Goal: Task Accomplishment & Management: Manage account settings

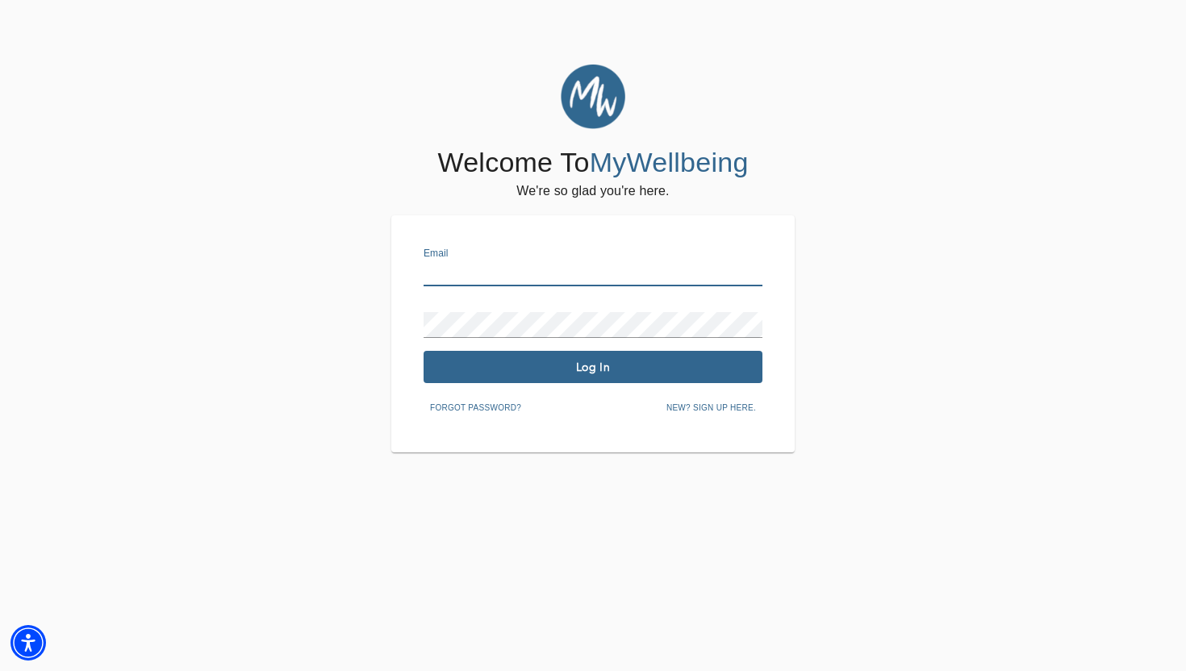
click at [587, 277] on input "text" at bounding box center [593, 274] width 339 height 26
type input "[PERSON_NAME][EMAIL_ADDRESS][DOMAIN_NAME]"
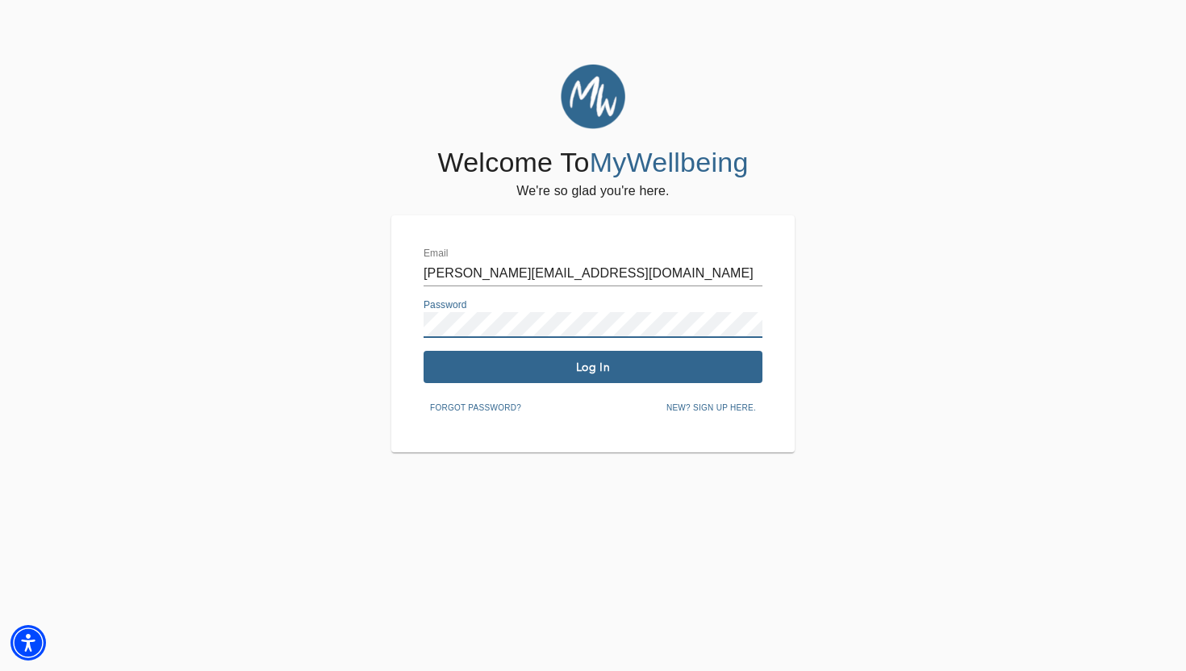
click at [552, 366] on span "Log In" at bounding box center [593, 367] width 326 height 15
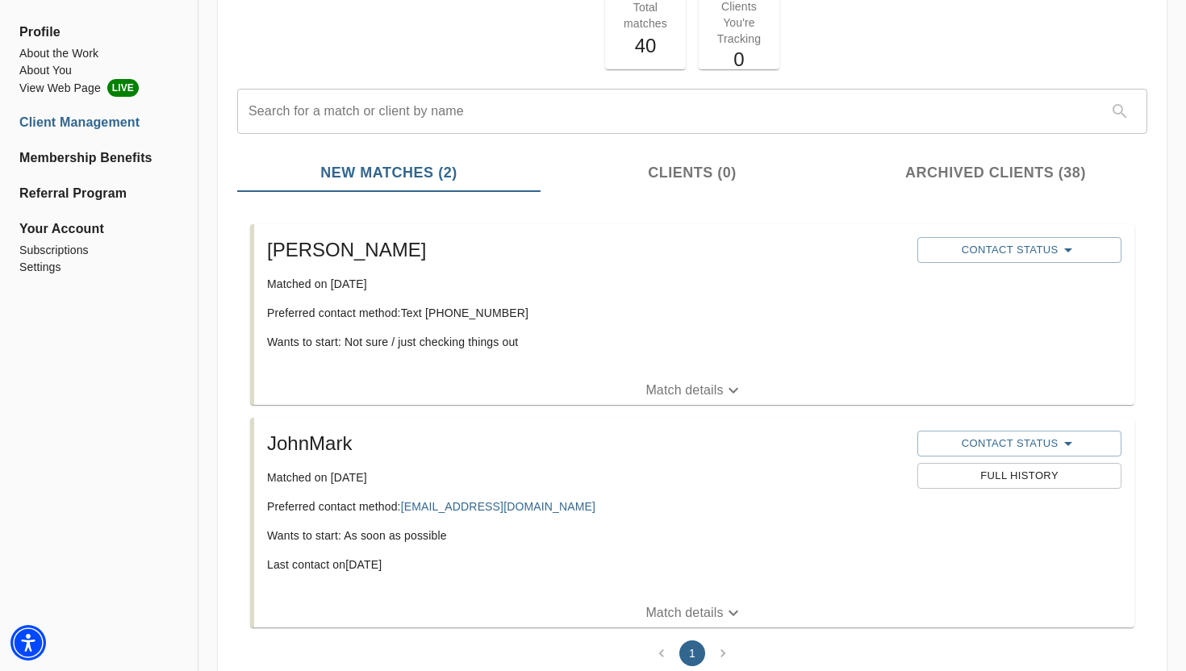
scroll to position [170, 0]
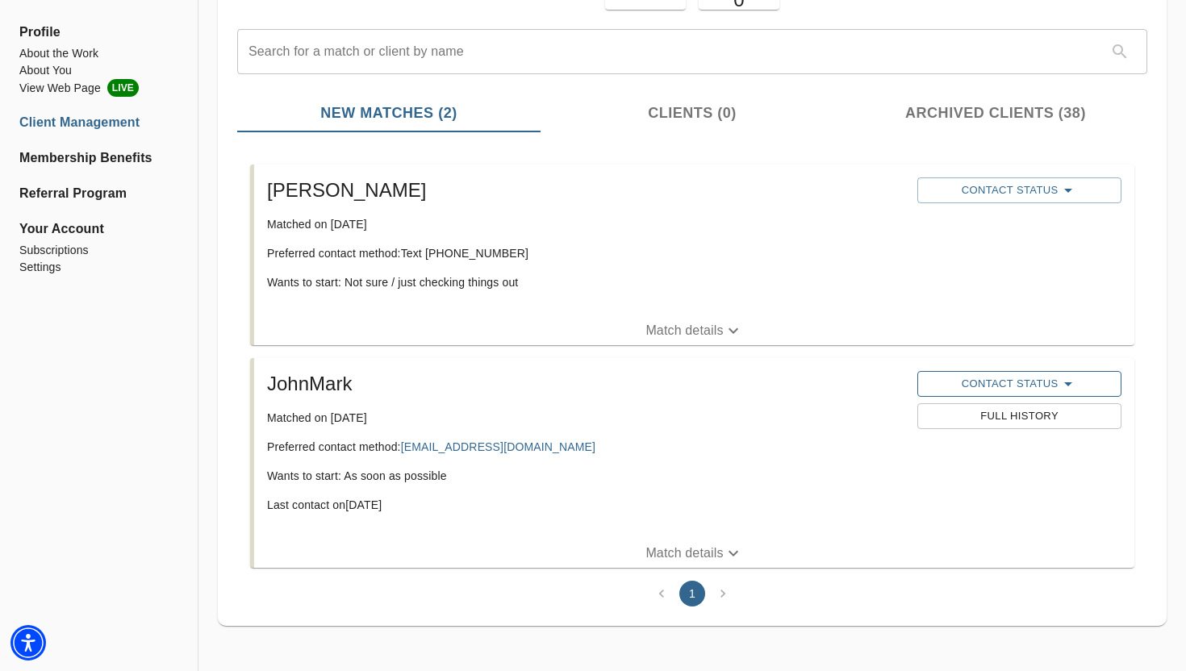
click at [988, 376] on span "Contact Status" at bounding box center [1019, 383] width 188 height 19
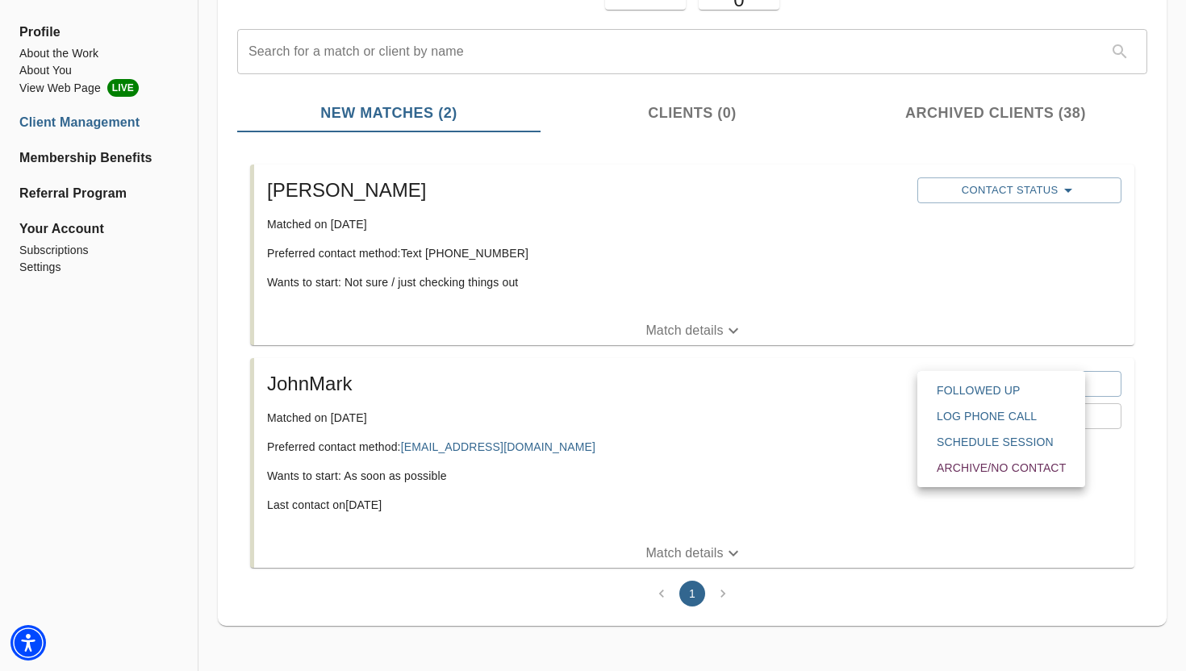
click at [997, 474] on span "Archive/No contact" at bounding box center [1001, 468] width 129 height 16
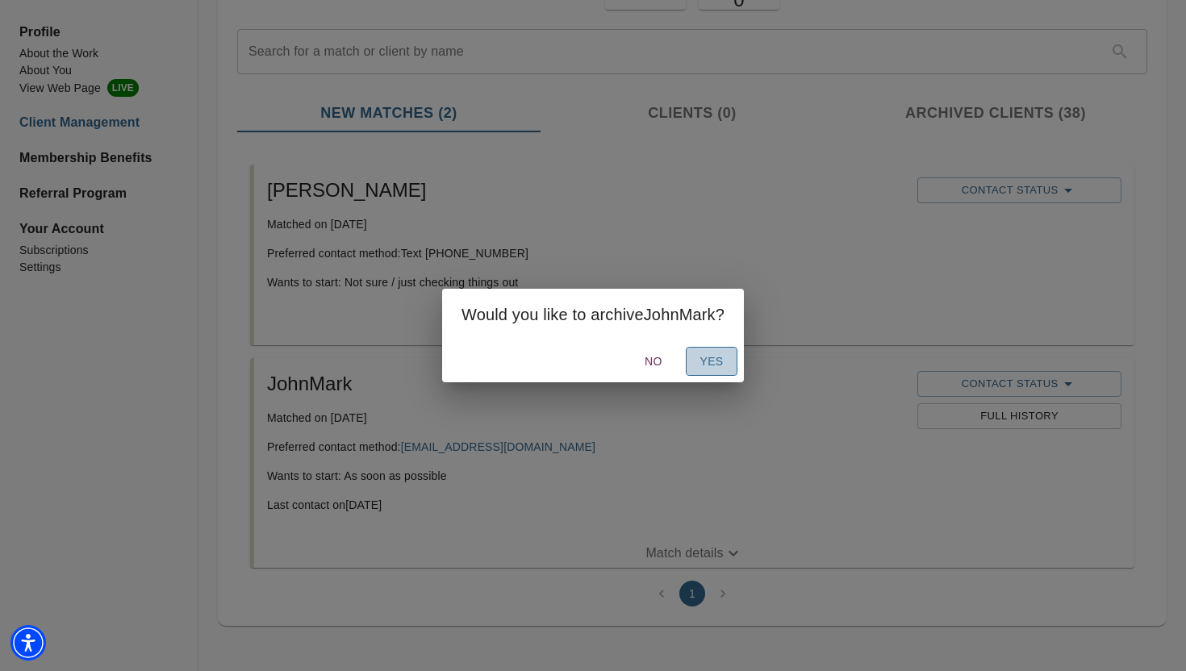
click at [710, 348] on button "Yes" at bounding box center [712, 362] width 52 height 30
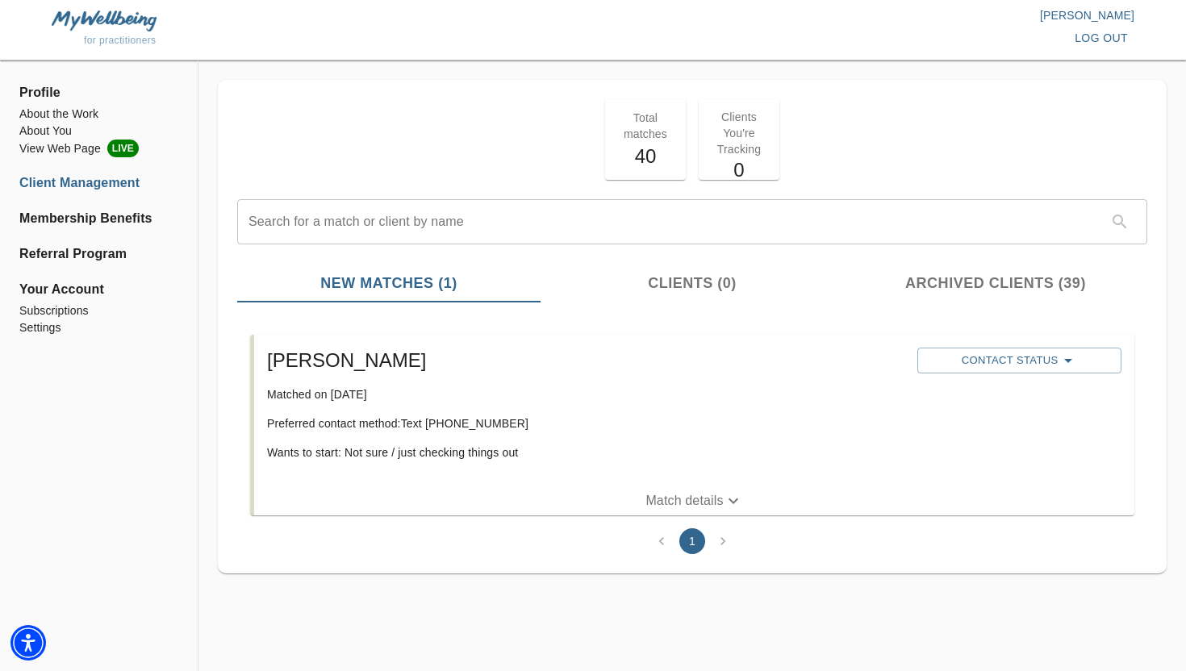
scroll to position [0, 0]
click at [682, 514] on button "Match details" at bounding box center [694, 501] width 880 height 29
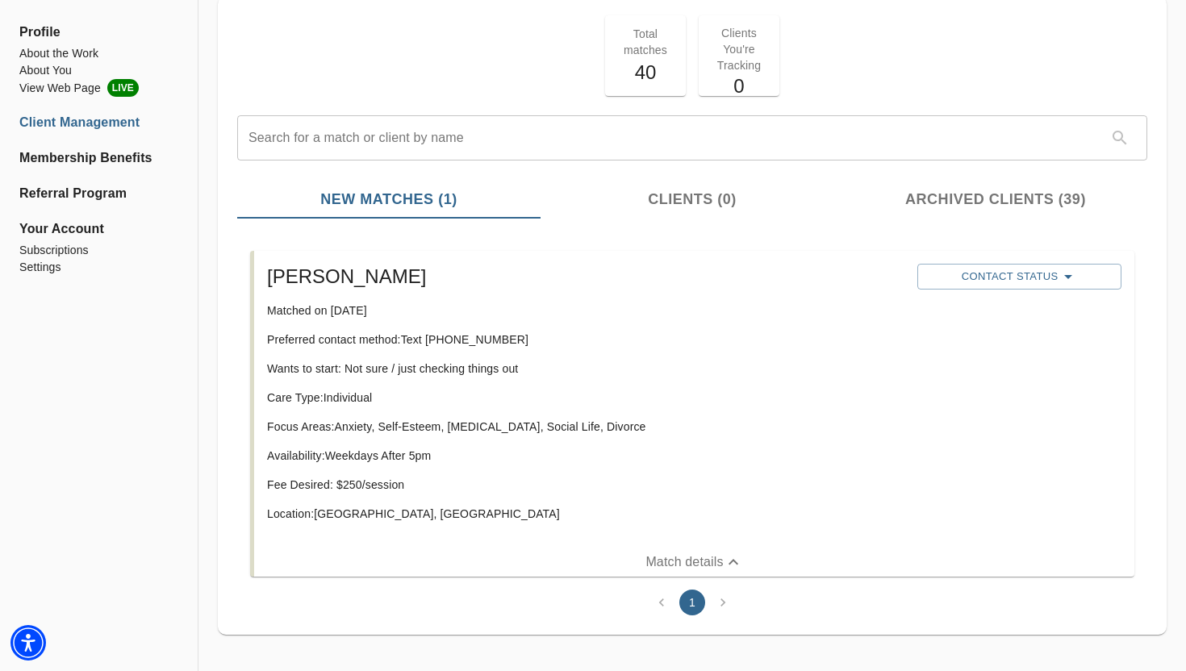
scroll to position [93, 0]
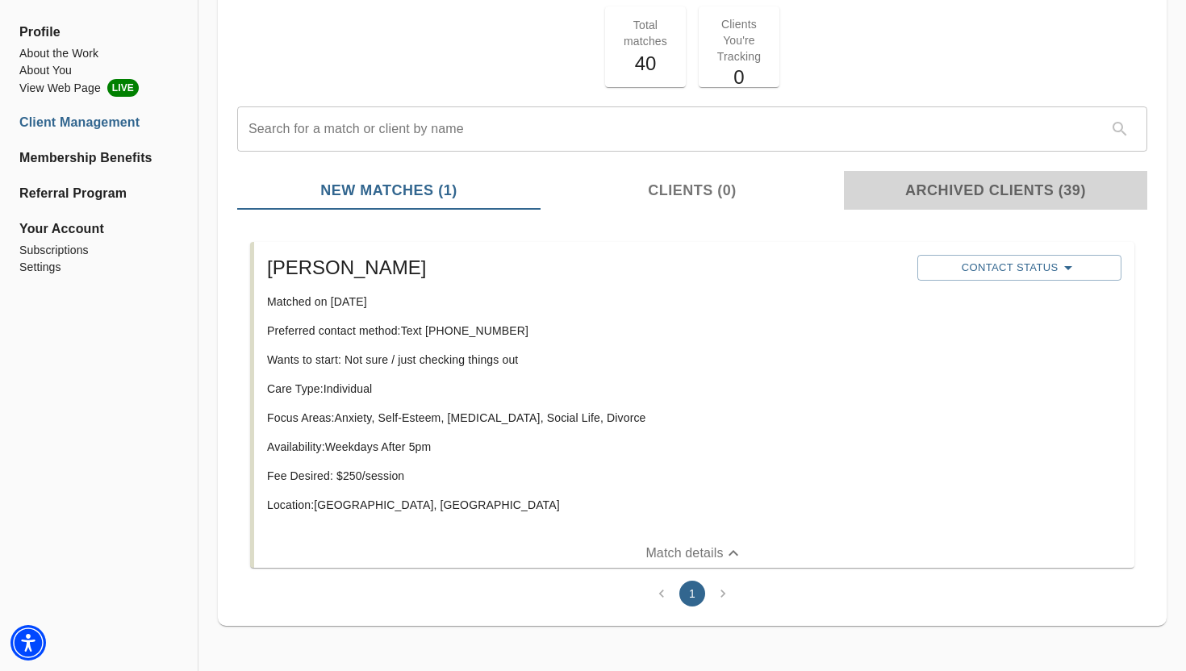
click at [933, 200] on span "Archived Clients (39)" at bounding box center [996, 191] width 284 height 22
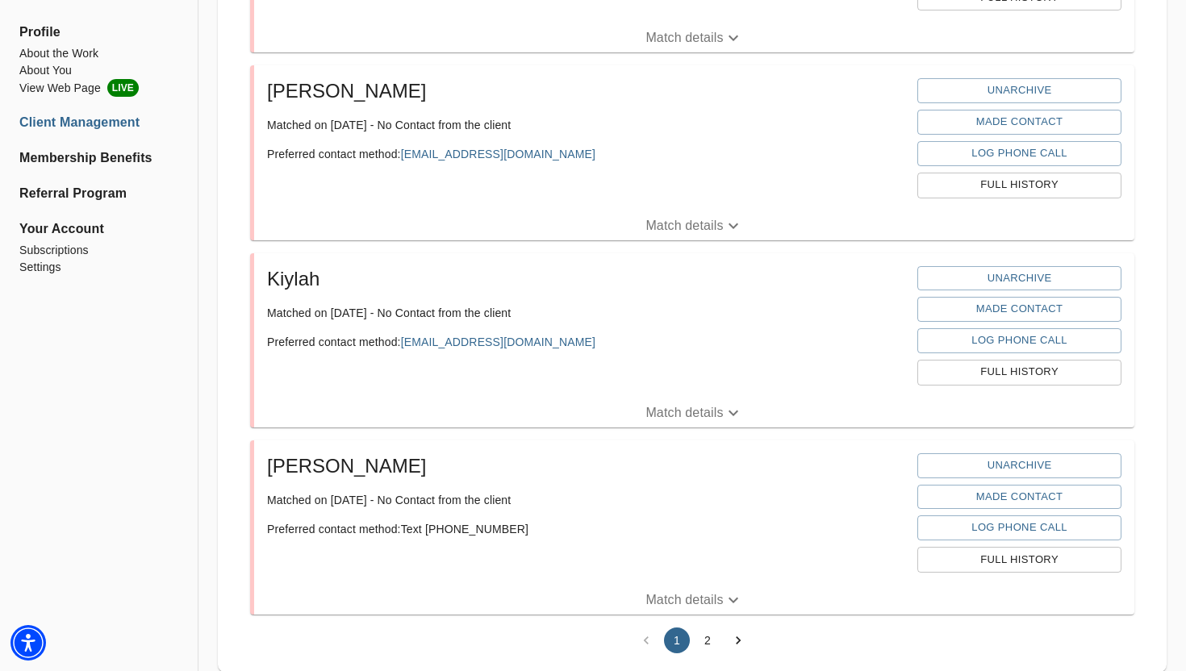
scroll to position [3502, 0]
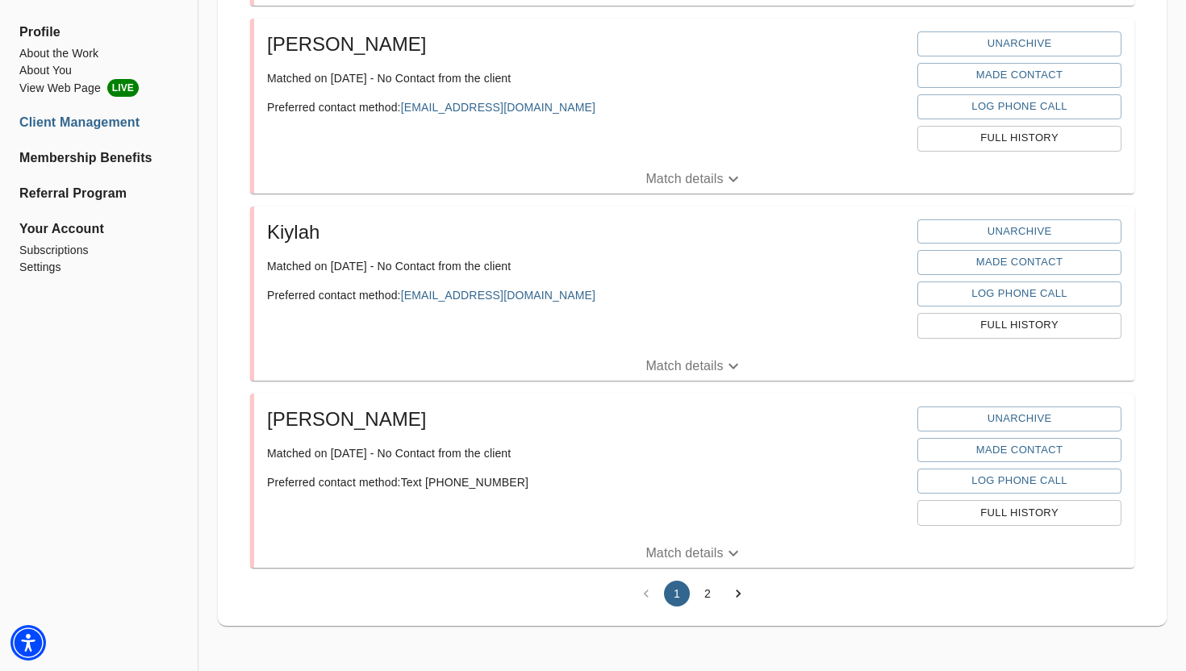
click at [710, 587] on button "2" at bounding box center [708, 594] width 26 height 26
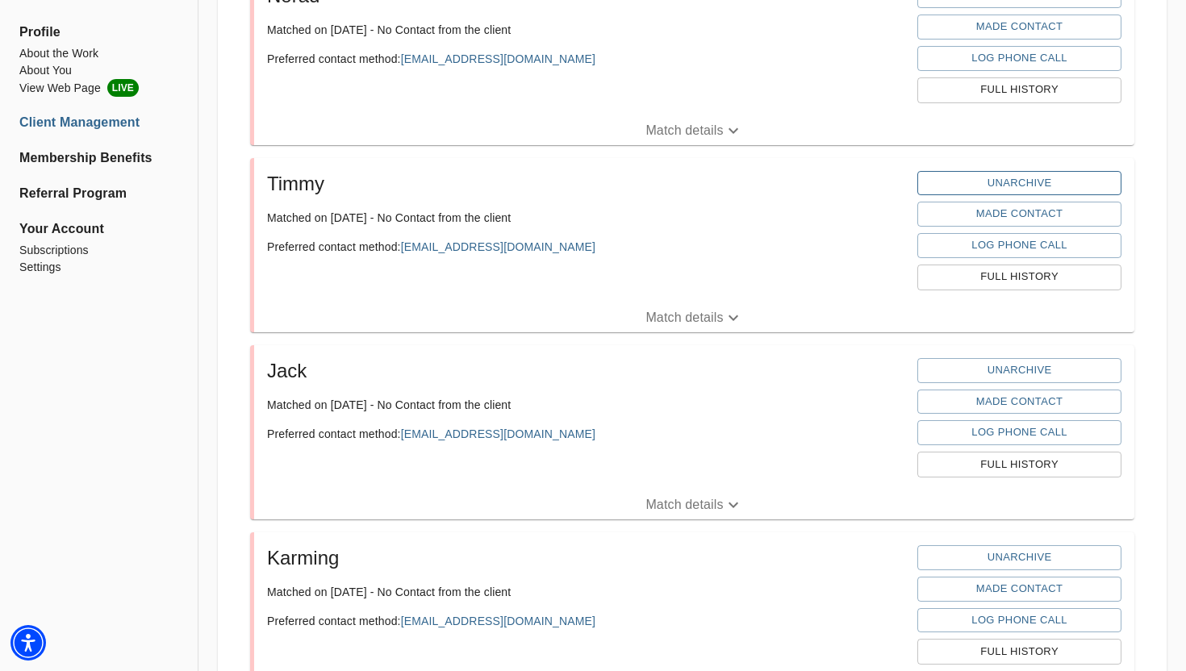
scroll to position [2808, 0]
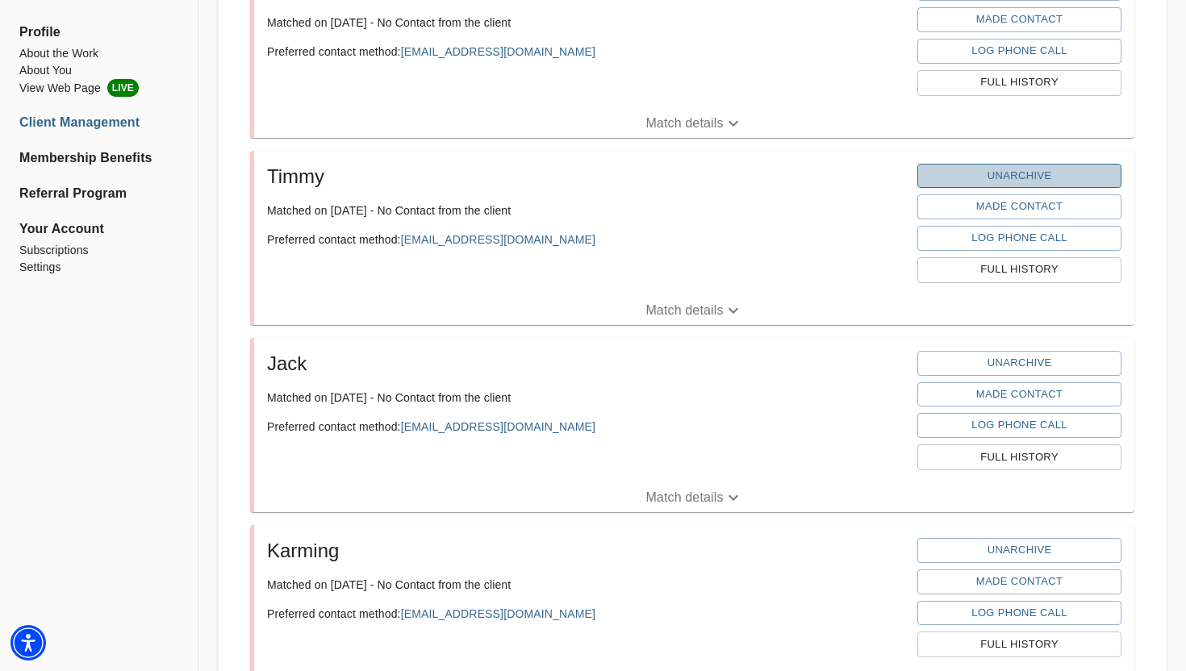
click at [988, 172] on span "Unarchive" at bounding box center [1019, 176] width 188 height 19
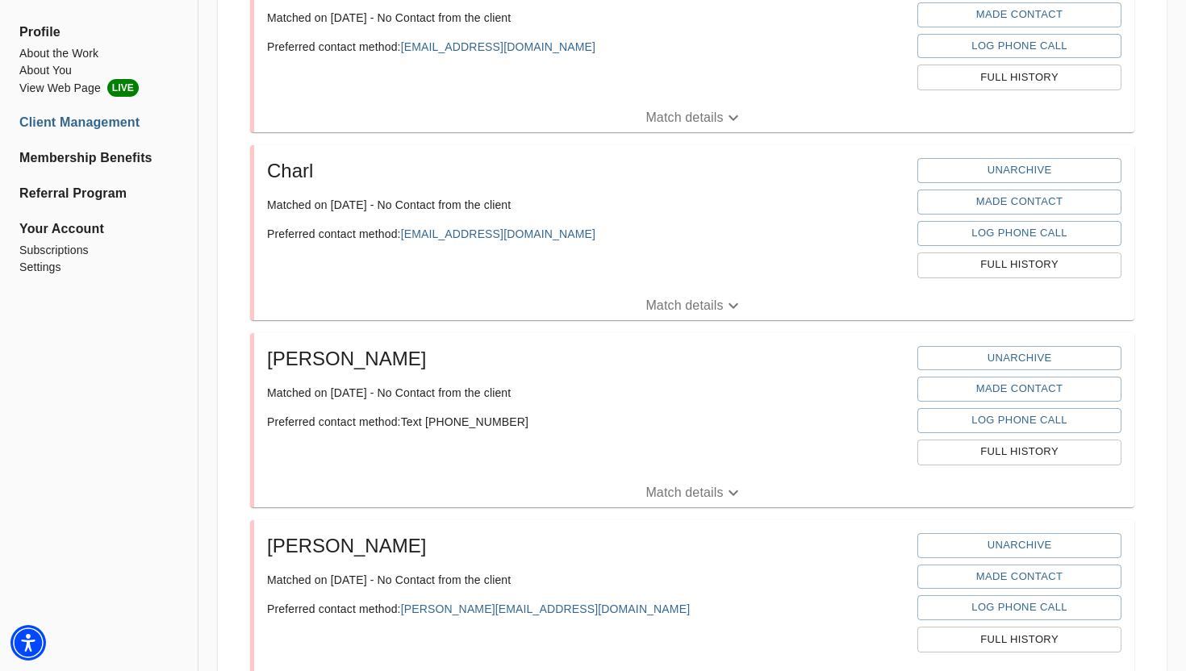
scroll to position [1114, 0]
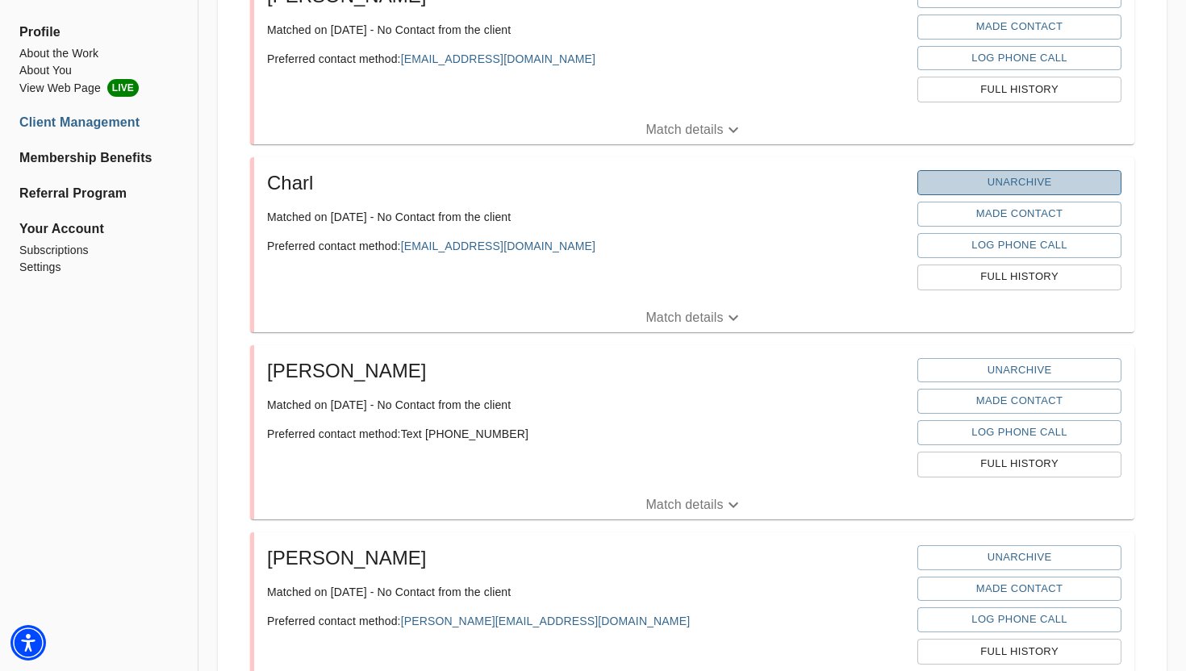
click at [988, 183] on span "Unarchive" at bounding box center [1019, 182] width 188 height 19
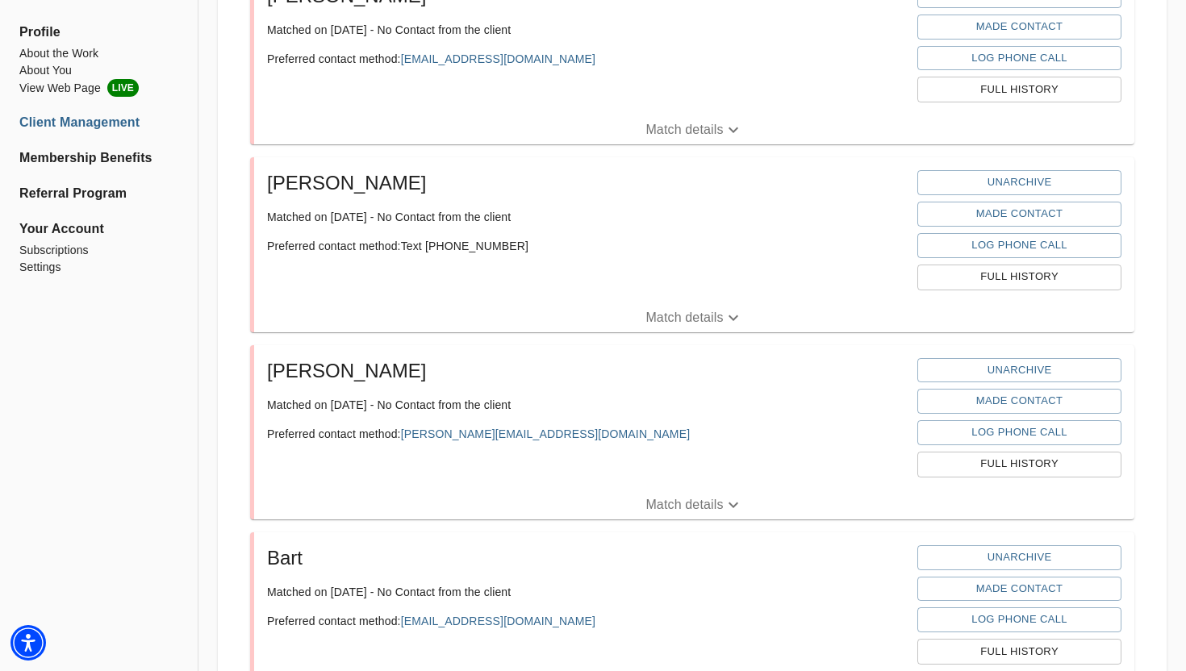
click at [124, 124] on li "Client Management" at bounding box center [98, 122] width 159 height 19
click at [94, 114] on li "Client Management" at bounding box center [98, 122] width 159 height 19
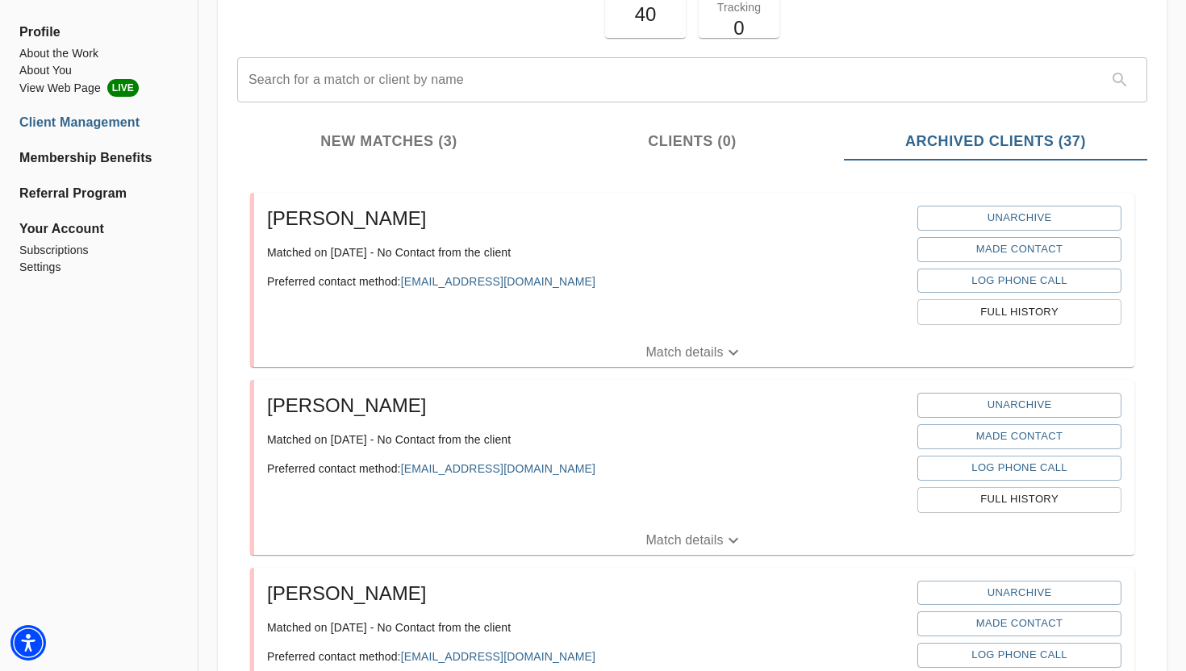
scroll to position [0, 0]
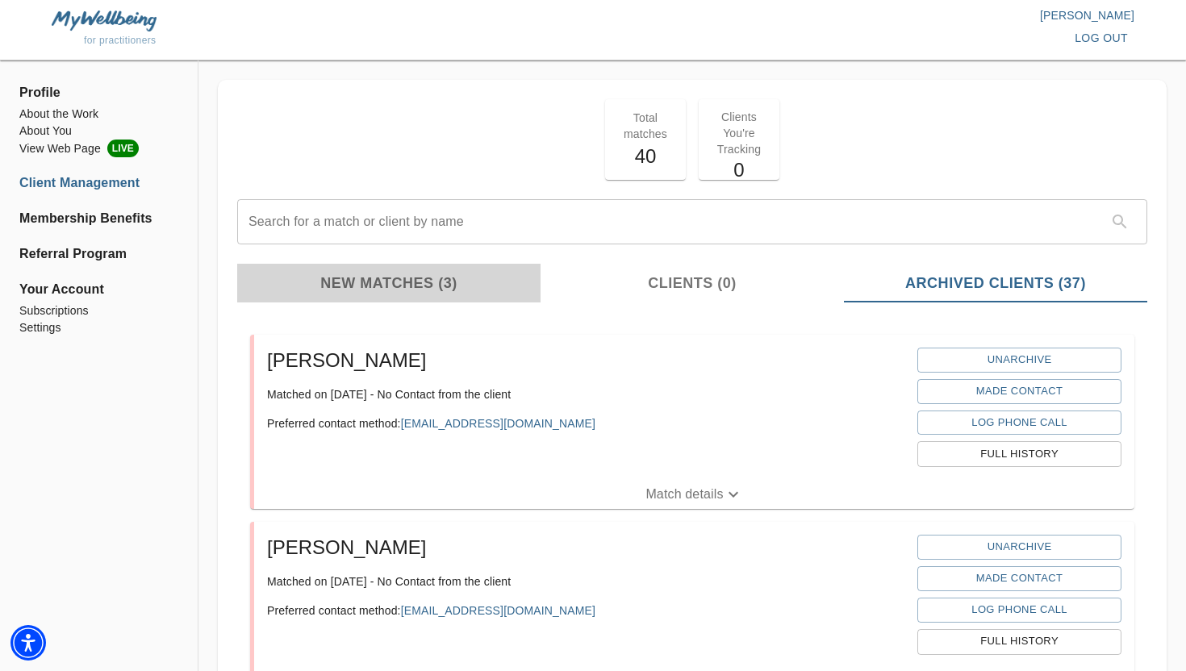
click at [421, 278] on span "New Matches (3)" at bounding box center [389, 284] width 284 height 22
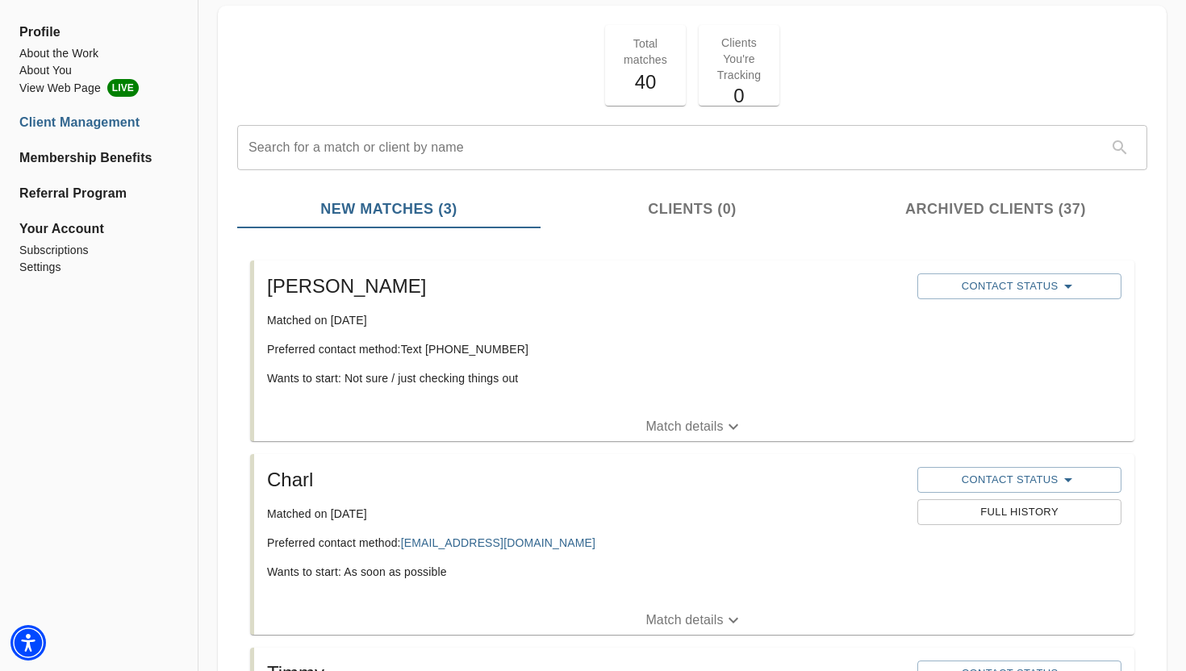
scroll to position [20, 0]
